Goal: Task Accomplishment & Management: Manage account settings

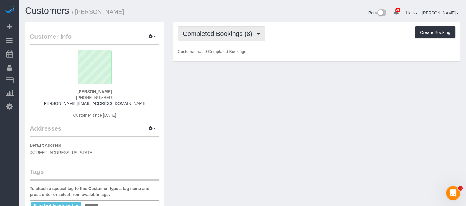
click at [236, 34] on span "Completed Bookings (8)" at bounding box center [219, 33] width 72 height 7
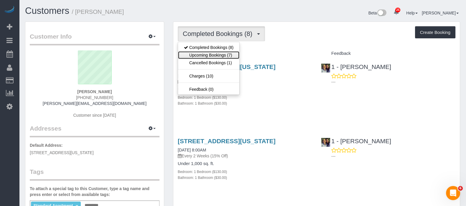
click at [207, 56] on link "Upcoming Bookings (7)" at bounding box center [208, 55] width 61 height 8
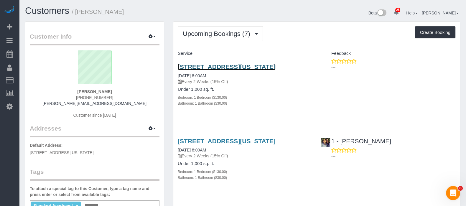
click at [234, 66] on link "[STREET_ADDRESS][US_STATE]" at bounding box center [227, 66] width 98 height 7
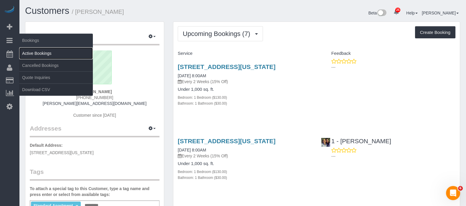
click at [42, 52] on link "Active Bookings" at bounding box center [56, 53] width 74 height 12
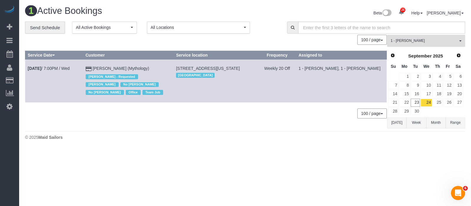
click at [457, 42] on span "1 - [PERSON_NAME]" at bounding box center [424, 40] width 67 height 5
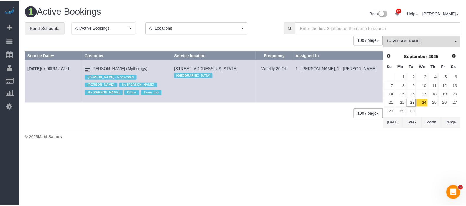
scroll to position [284, 0]
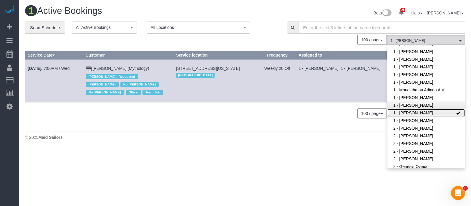
drag, startPoint x: 438, startPoint y: 105, endPoint x: 391, endPoint y: 100, distance: 47.7
click at [438, 109] on link "1 - [PERSON_NAME]" at bounding box center [426, 113] width 77 height 8
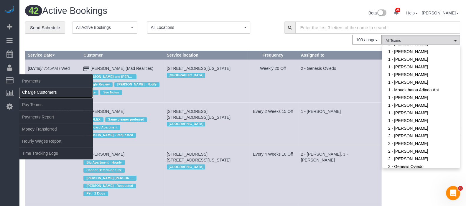
click at [43, 90] on link "Charge Customers" at bounding box center [56, 92] width 74 height 12
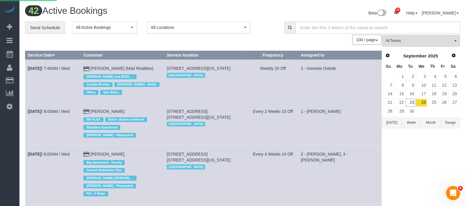
select select
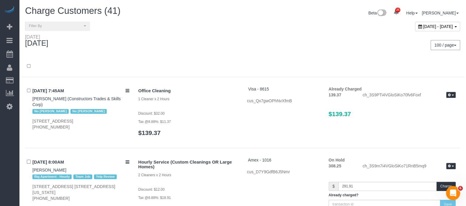
click at [445, 27] on span "[DATE] - [DATE]" at bounding box center [438, 26] width 30 height 5
type input "**********"
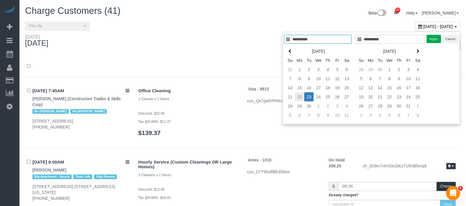
type input "**********"
click at [299, 98] on td "22" at bounding box center [299, 96] width 9 height 9
type input "**********"
click at [299, 98] on td "22" at bounding box center [299, 96] width 9 height 9
type input "**********"
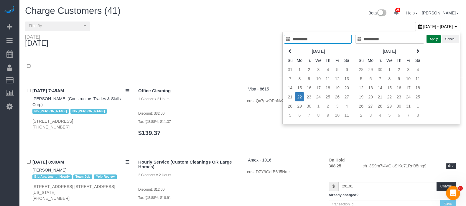
click at [434, 39] on button "Apply" at bounding box center [433, 39] width 15 height 9
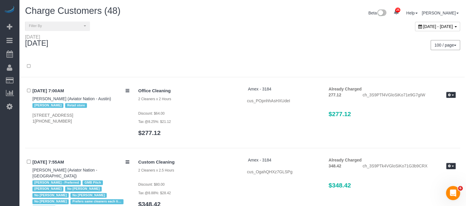
scroll to position [2595, 0]
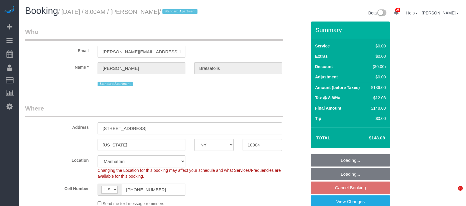
select select "NY"
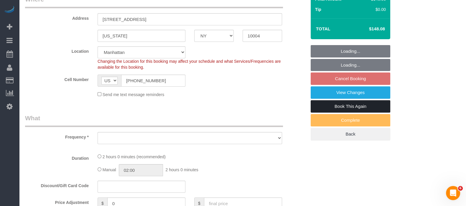
select select "string:stripe-pm_1SAEPo4VGloSiKo759tJ8k7m"
select select "1"
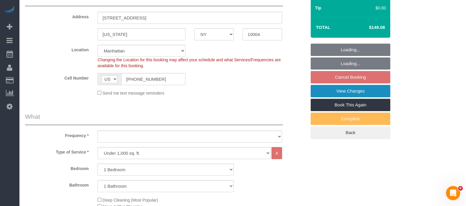
select select "object:918"
select select "number:56"
select select "number:69"
select select "number:14"
select select "number:7"
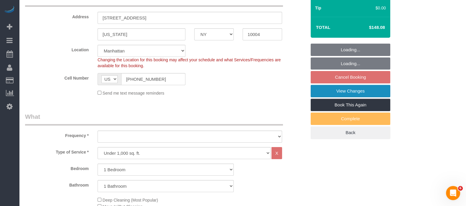
select select "1"
click at [358, 87] on link "View Changes" at bounding box center [350, 91] width 80 height 12
select select "spot1"
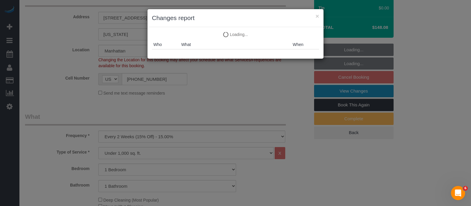
select select "object:1548"
